Goal: Information Seeking & Learning: Learn about a topic

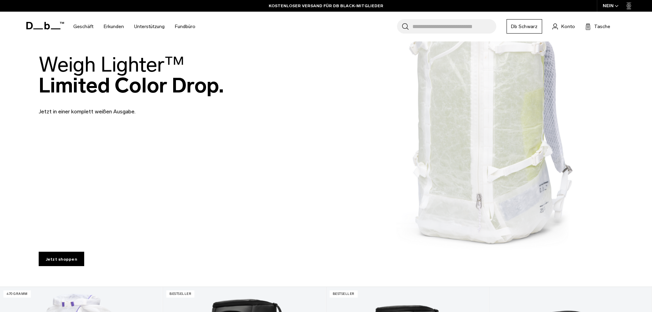
scroll to position [103, 0]
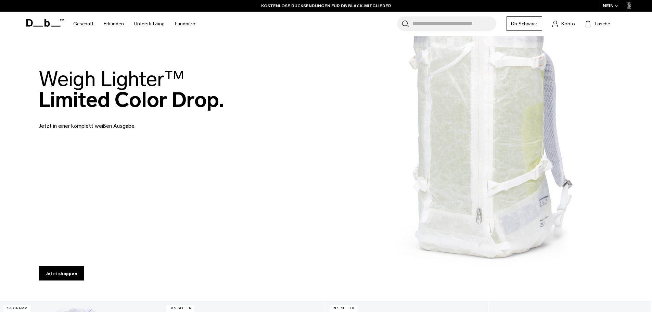
click at [466, 141] on div "Weigh Lighter™  Limited Color Drop. Jetzt in einer komplett weißen Ausgabe." at bounding box center [326, 99] width 575 height 103
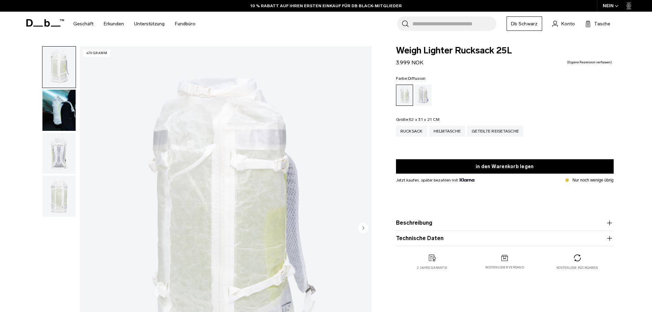
click at [67, 157] on img "button" at bounding box center [58, 153] width 33 height 41
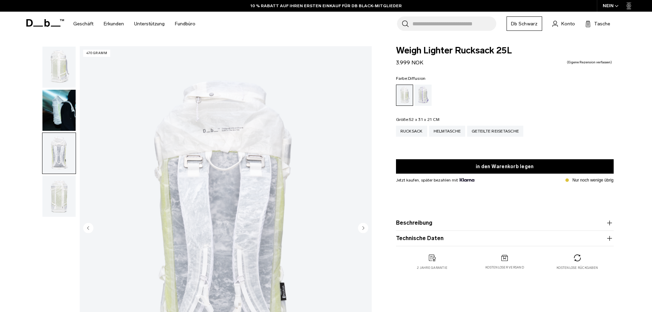
click at [60, 204] on img "button" at bounding box center [58, 195] width 33 height 41
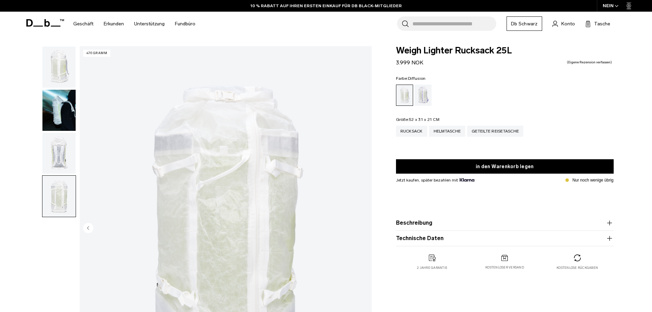
click at [53, 159] on img "button" at bounding box center [58, 153] width 33 height 41
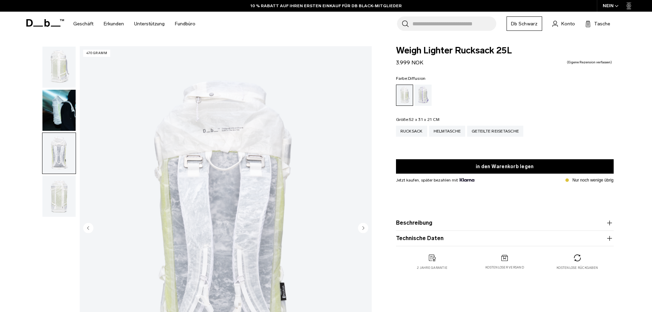
click at [58, 71] on img "button" at bounding box center [58, 67] width 33 height 41
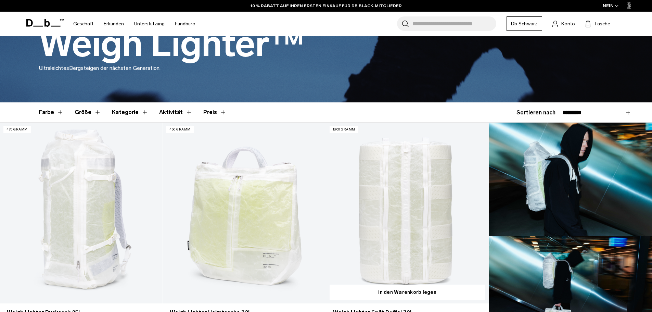
scroll to position [120, 0]
click at [403, 180] on link "Weigh Lighter Split Duffel 70L" at bounding box center [407, 213] width 162 height 181
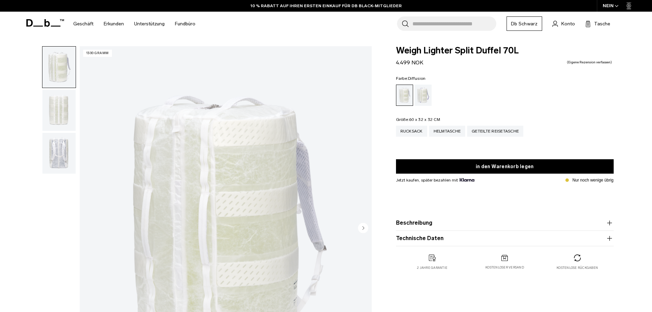
click at [62, 102] on img "button" at bounding box center [58, 110] width 33 height 41
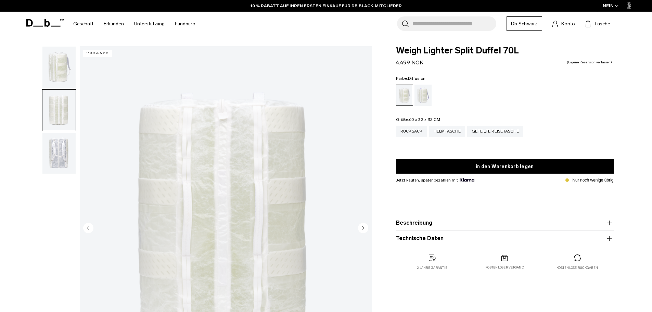
click at [64, 134] on img "button" at bounding box center [58, 153] width 33 height 41
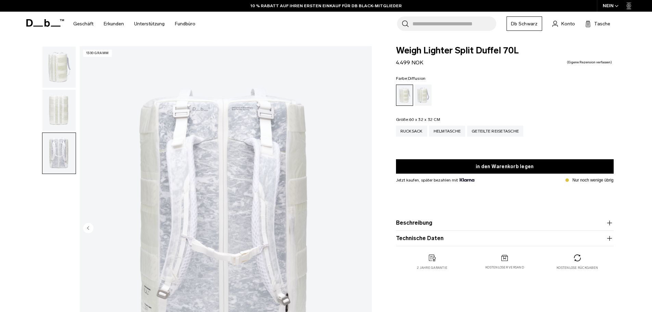
click at [63, 144] on img "button" at bounding box center [58, 153] width 33 height 41
click at [71, 107] on img "button" at bounding box center [58, 110] width 33 height 41
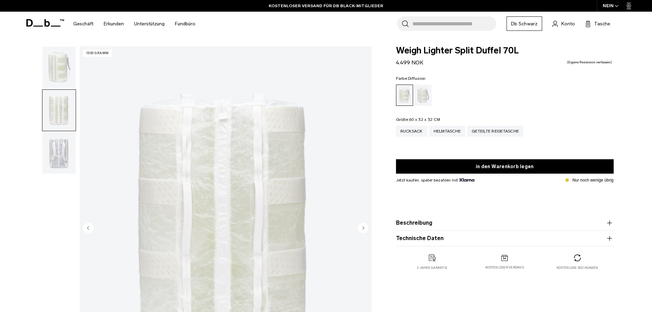
click at [67, 74] on img "button" at bounding box center [58, 67] width 33 height 41
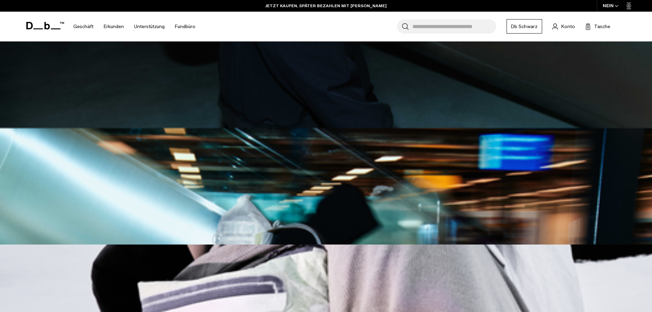
scroll to position [201, 0]
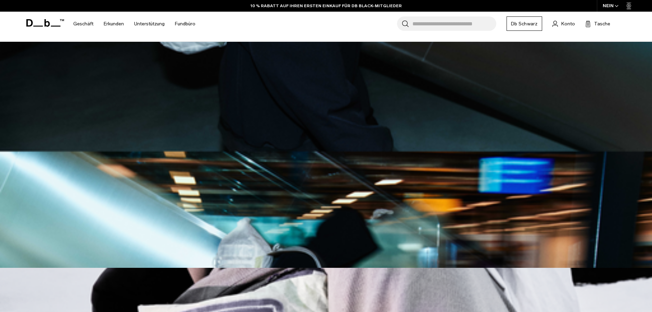
click at [43, 23] on icon at bounding box center [45, 23] width 38 height 8
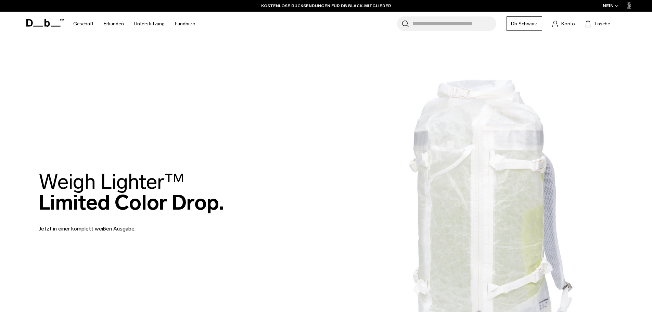
drag, startPoint x: 0, startPoint y: 0, endPoint x: 238, endPoint y: 60, distance: 245.4
click at [238, 60] on img at bounding box center [326, 201] width 652 height 403
